Goal: Information Seeking & Learning: Learn about a topic

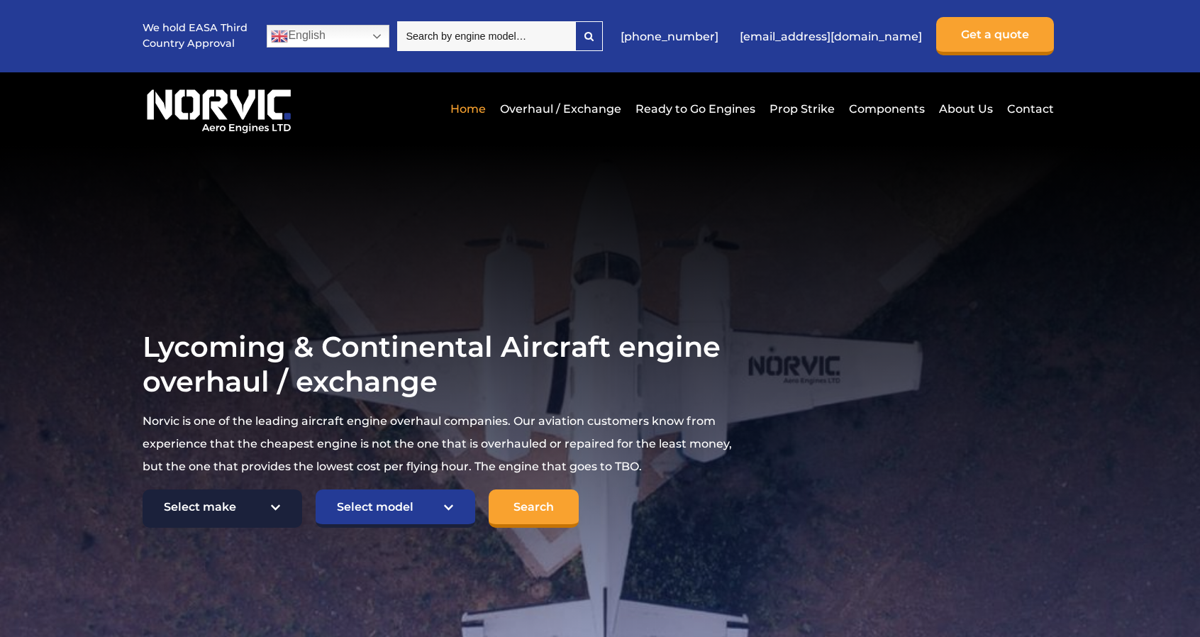
click at [278, 504] on select "Select make TCM Continental Lycoming" at bounding box center [223, 508] width 160 height 38
select select "Lycoming"
click at [143, 489] on select "Select make TCM Continental Lycoming" at bounding box center [223, 508] width 160 height 38
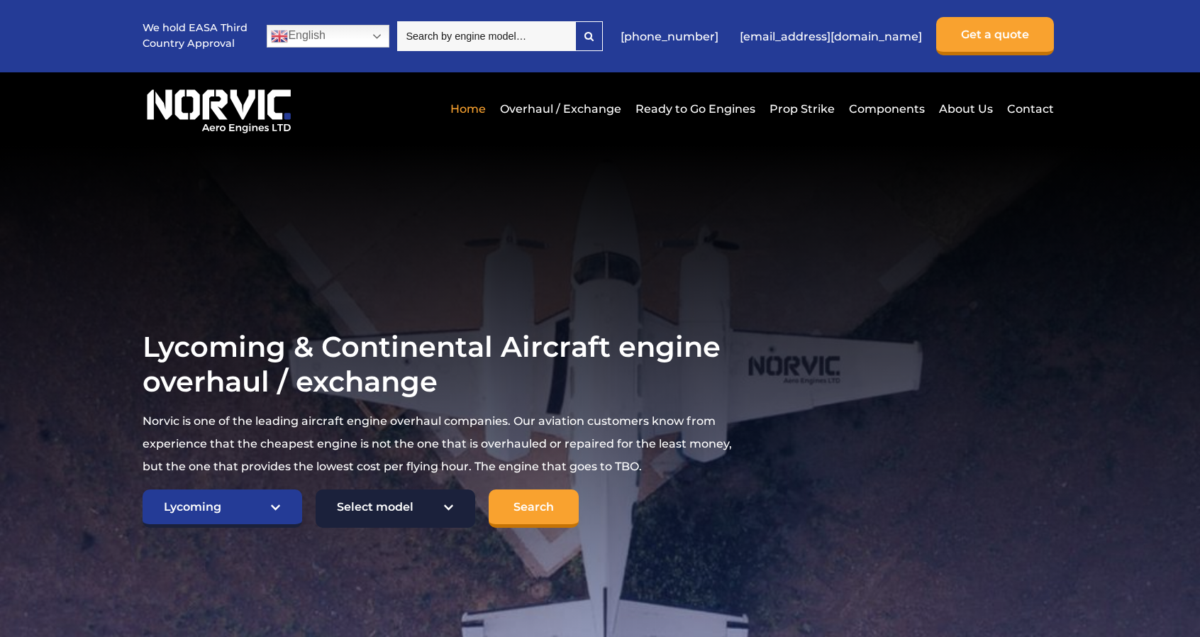
click at [450, 499] on select "Select model American Champion 7KCAB Bellanca Citabria IO-320-E2A Beech 23 Musk…" at bounding box center [396, 508] width 160 height 38
click at [454, 498] on select "Select model American Champion 7KCAB Bellanca Citabria IO-320-E2A Beech 23 Musk…" at bounding box center [396, 508] width 160 height 38
click at [447, 504] on select "Select model American Champion 7KCAB Bellanca Citabria IO-320-E2A Beech 23 Musk…" at bounding box center [396, 508] width 160 height 38
click at [316, 489] on select "Select model American Champion 7KCAB Bellanca Citabria IO-320-E2A Beech 23 Musk…" at bounding box center [396, 508] width 160 height 38
click at [448, 506] on select "Select model American Champion 7KCAB Bellanca Citabria IO-320-E2A Beech 23 Musk…" at bounding box center [396, 508] width 160 height 38
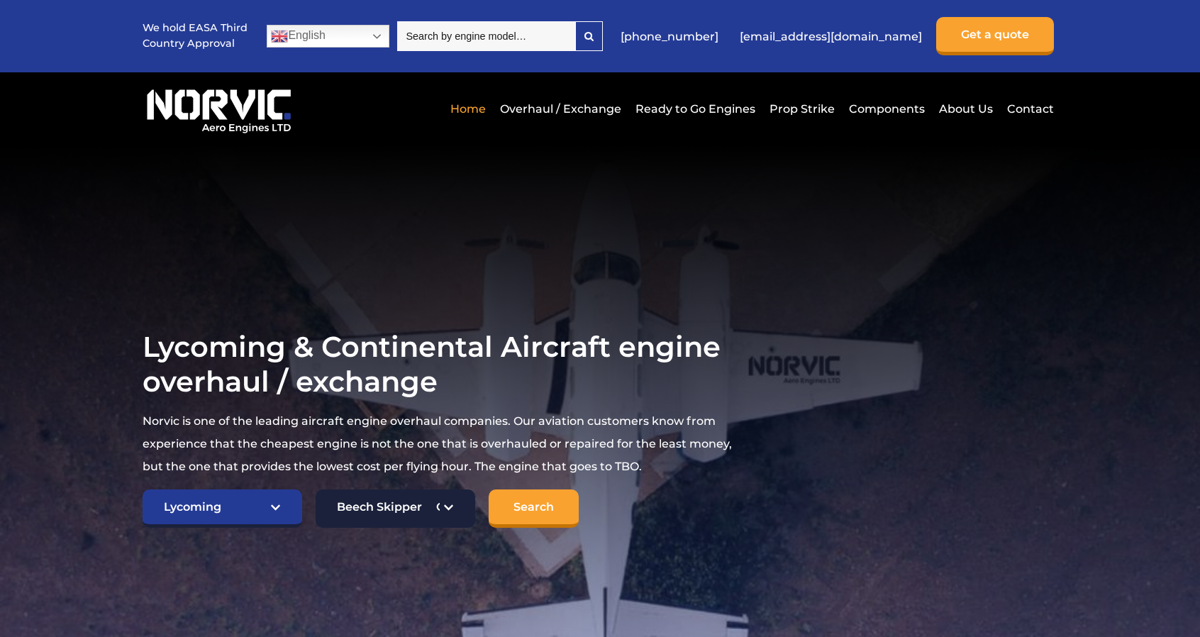
select select "642"
click at [316, 489] on select "Select model American Champion 7KCAB Bellanca Citabria IO-320-E2A Beech 23 Musk…" at bounding box center [396, 508] width 160 height 38
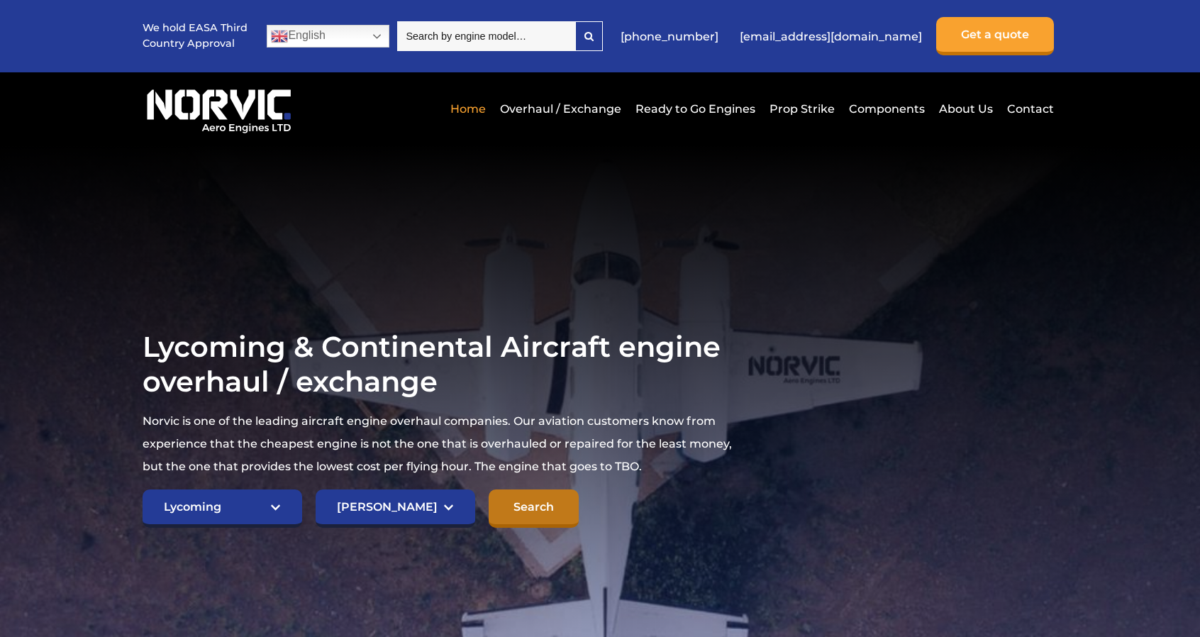
click at [532, 501] on input "Search" at bounding box center [534, 508] width 90 height 38
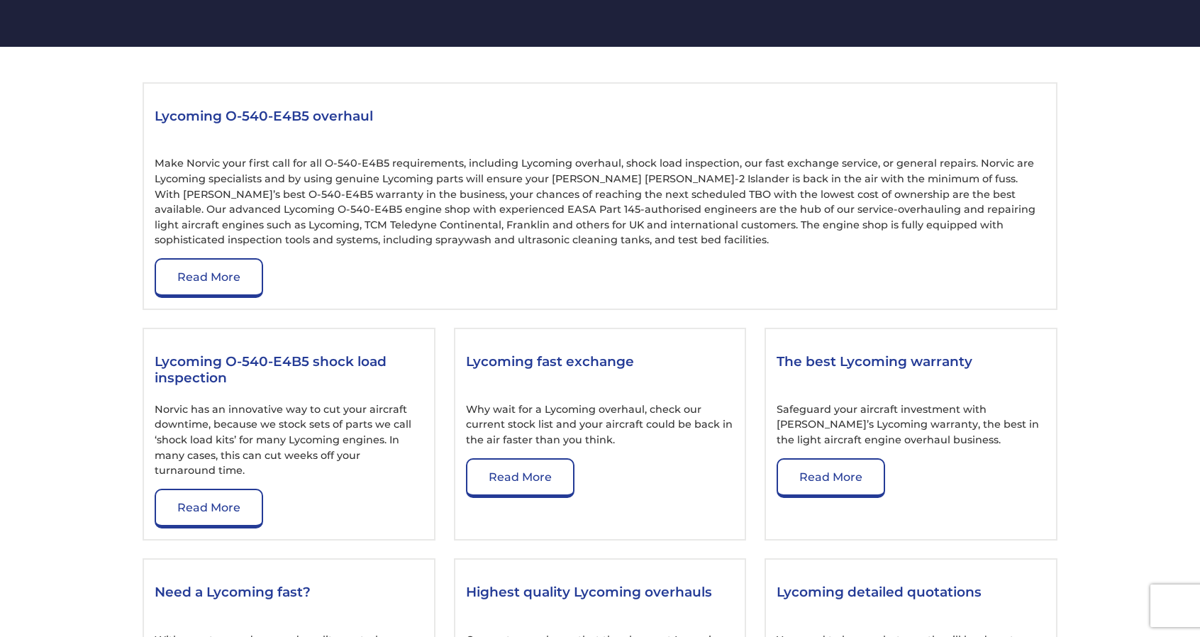
scroll to position [1546, 0]
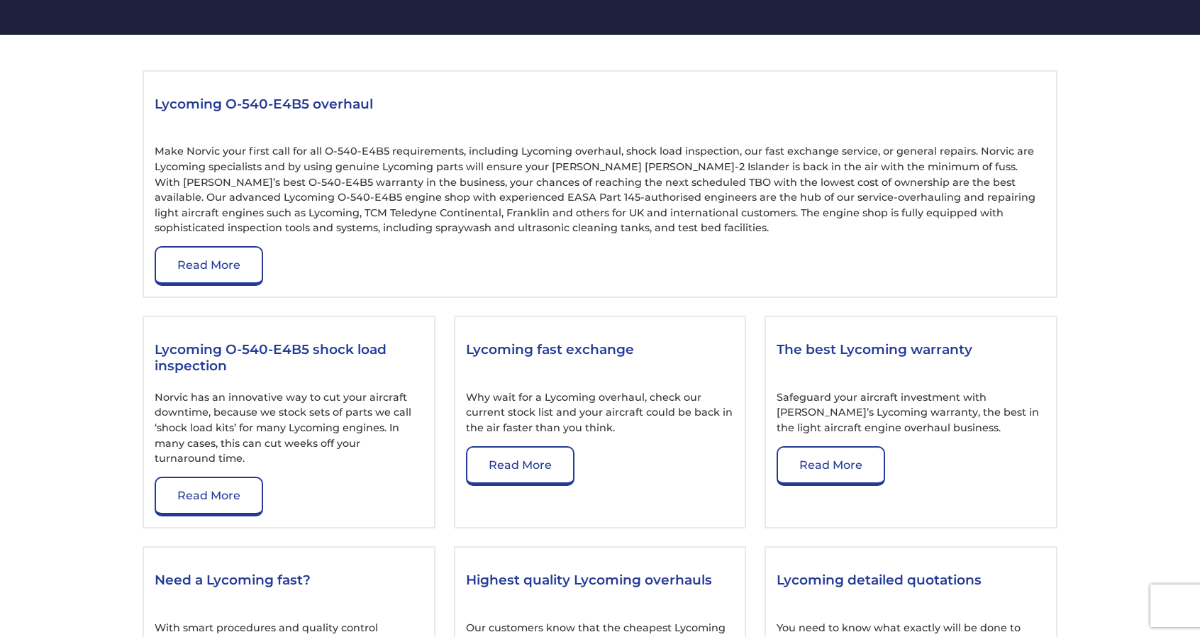
click at [1198, 424] on section "Lycoming O-540-E4B5 overhaul Make Norvic your first call for all O-540-E4B5 req…" at bounding box center [600, 539] width 1200 height 1008
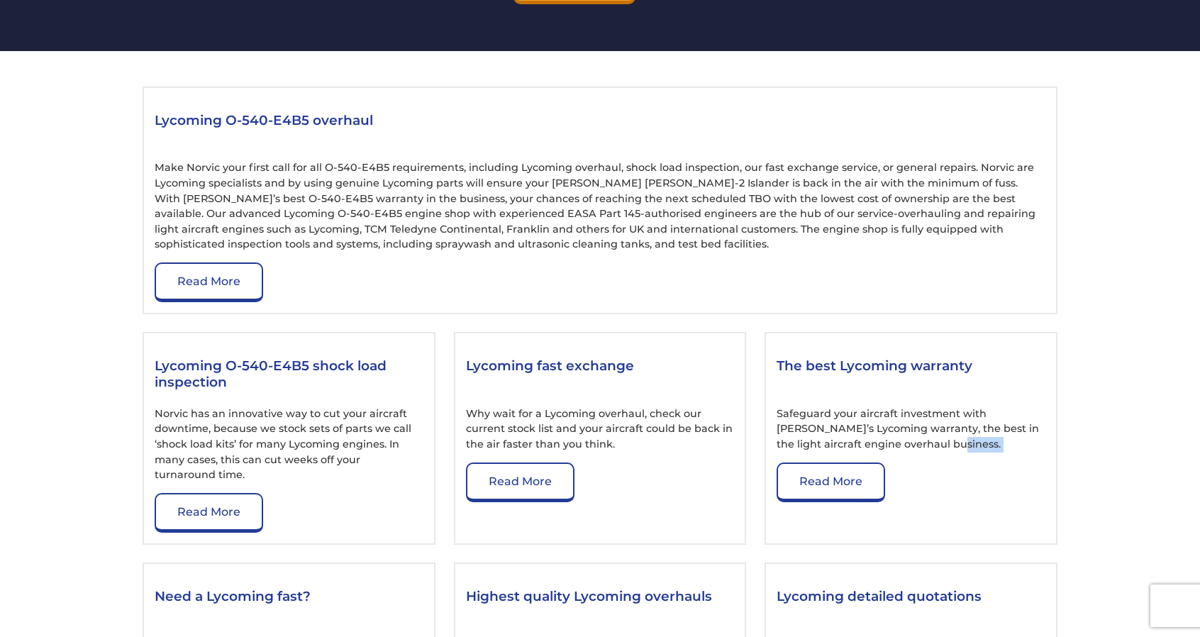
scroll to position [1523, 0]
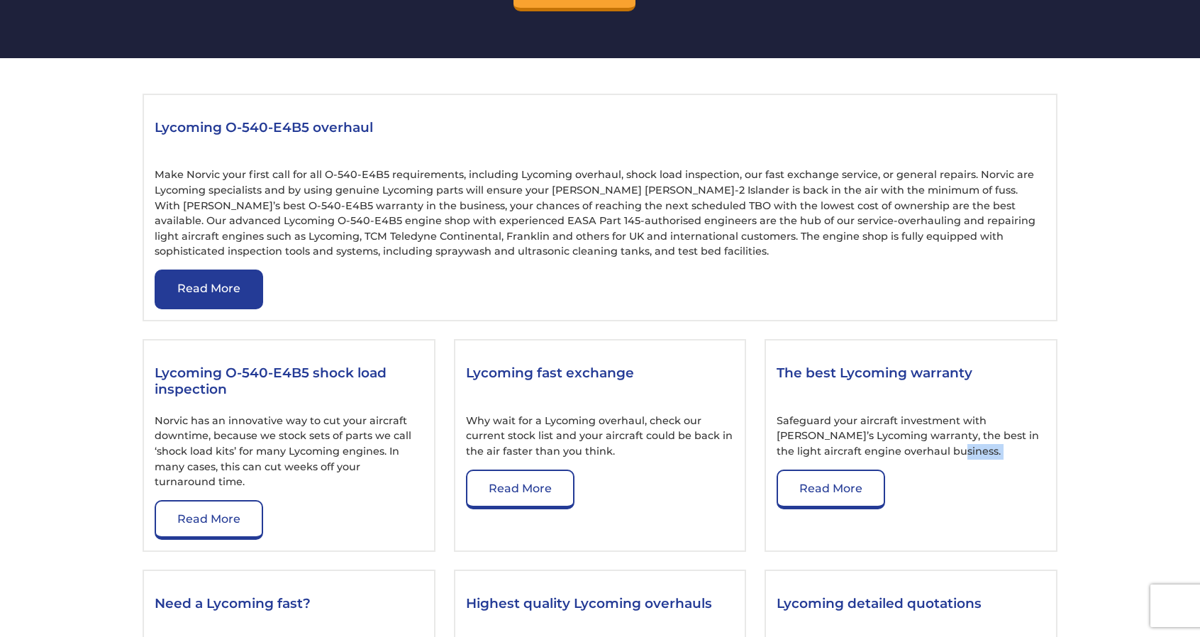
click at [189, 293] on link "Read More" at bounding box center [209, 290] width 109 height 40
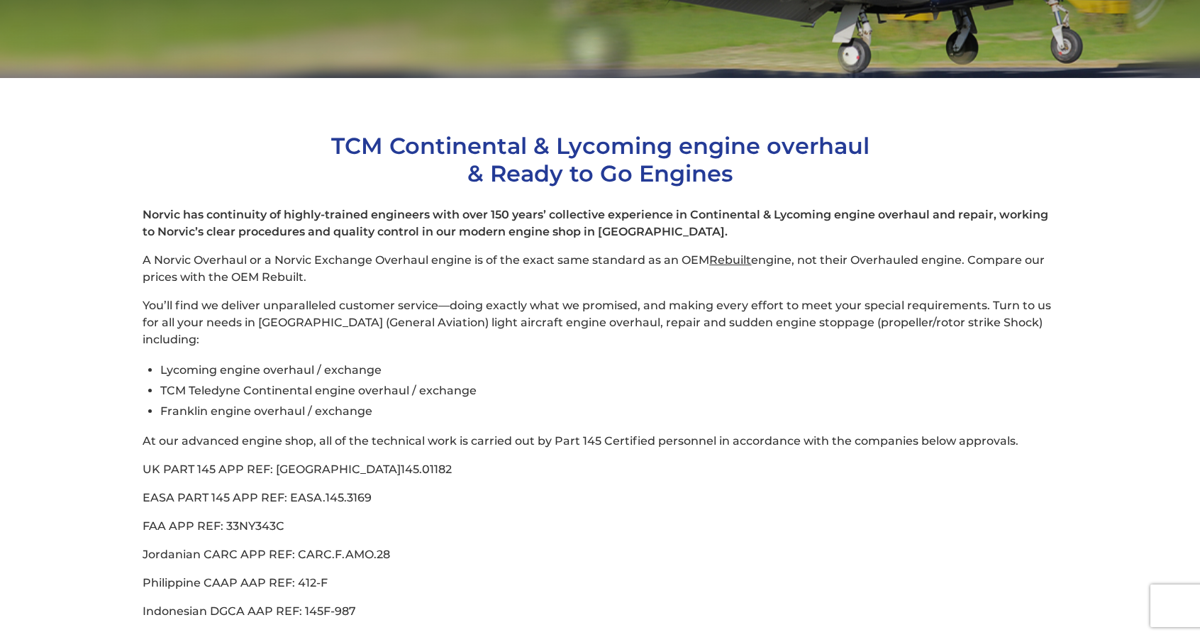
scroll to position [339, 0]
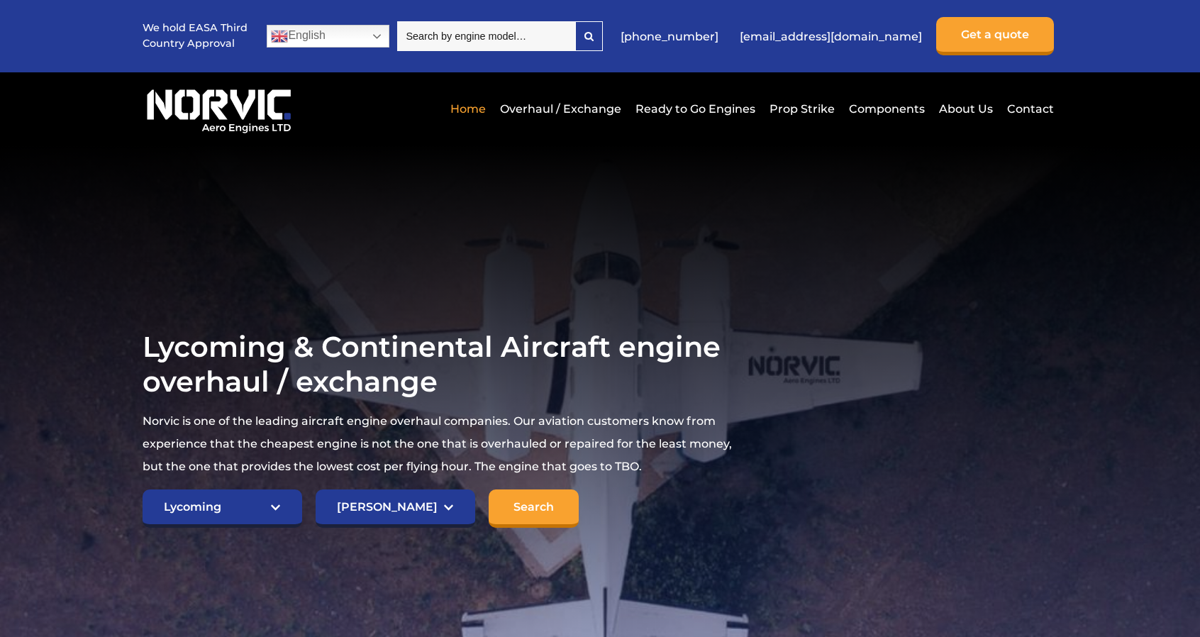
select select "Lycoming"
select select "642"
click at [681, 104] on link "Ready to Go Engines" at bounding box center [695, 108] width 127 height 35
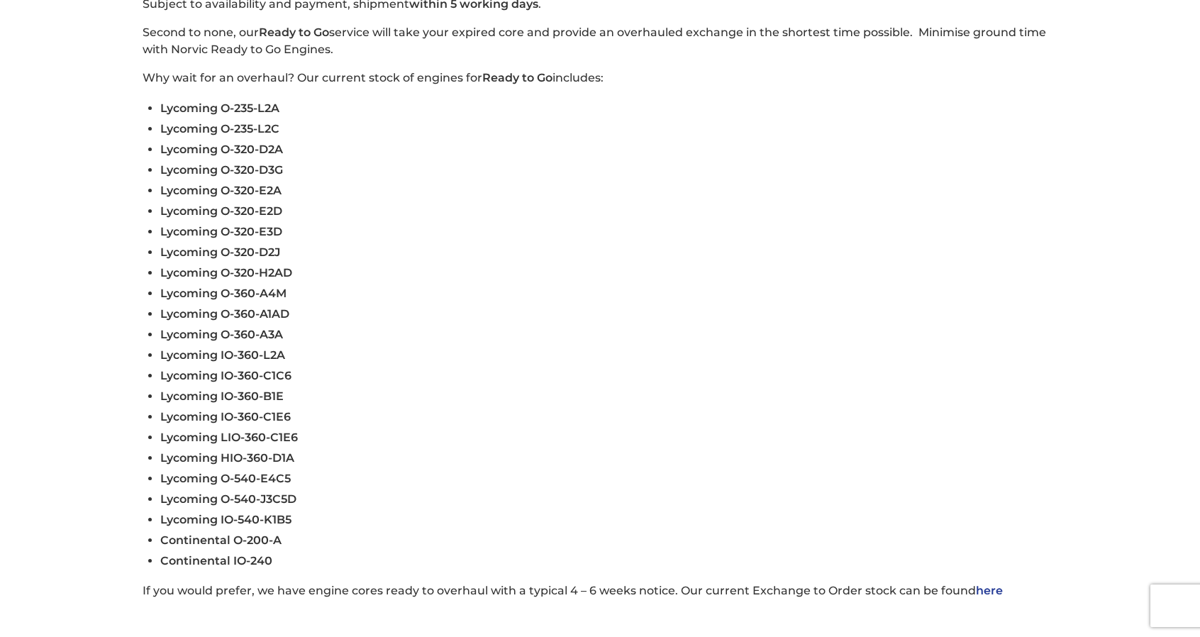
scroll to position [473, 0]
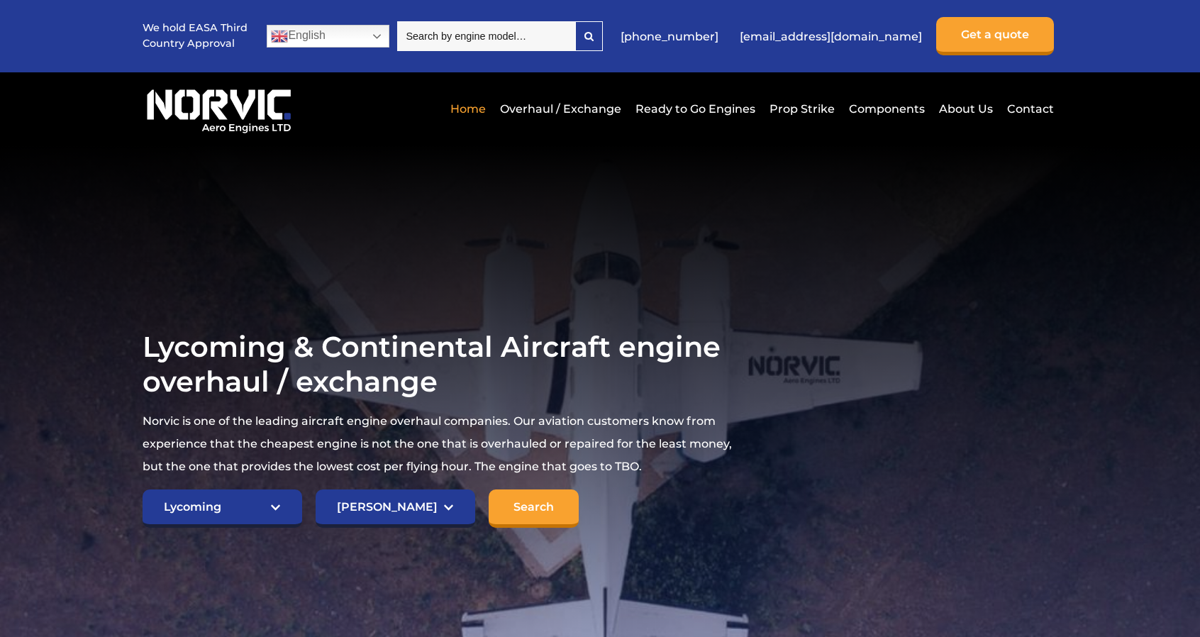
select select "Lycoming"
select select "642"
